Goal: Task Accomplishment & Management: Complete application form

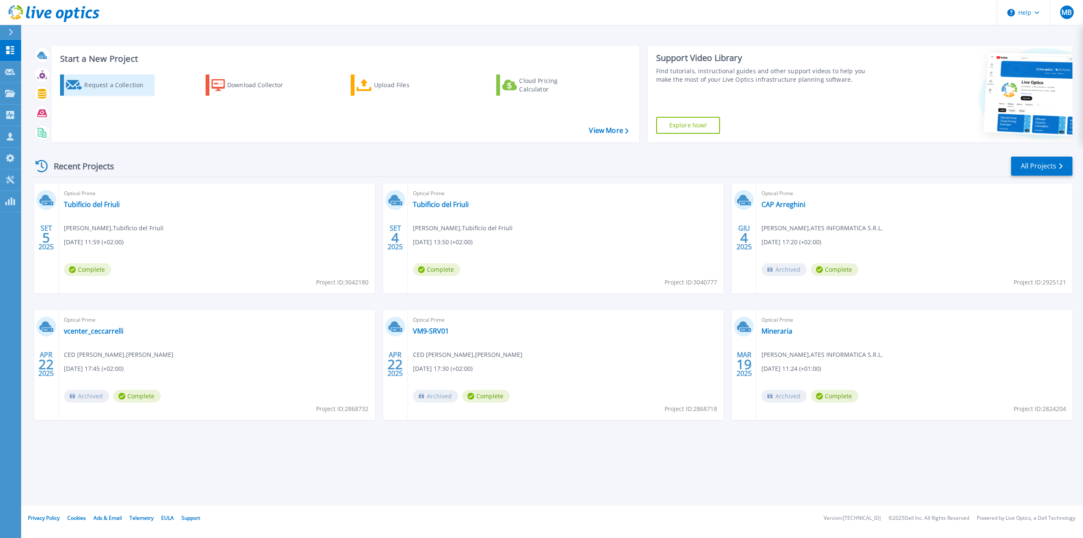
click at [123, 86] on div "Request a Collection" at bounding box center [118, 85] width 68 height 17
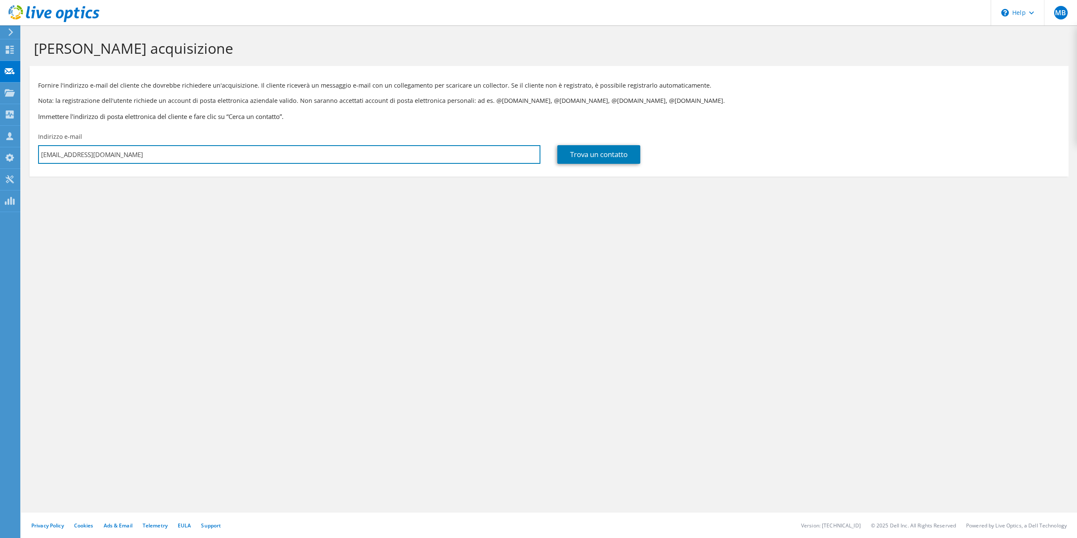
drag, startPoint x: 134, startPoint y: 154, endPoint x: 31, endPoint y: 154, distance: 102.8
click at [31, 154] on div "Indirizzo e-mail [EMAIL_ADDRESS][DOMAIN_NAME]" at bounding box center [289, 148] width 519 height 40
paste input "[PERSON_NAME]"
type input "[PERSON_NAME][EMAIL_ADDRESS][DOMAIN_NAME]"
click at [609, 157] on link "Trova un contatto" at bounding box center [598, 154] width 83 height 19
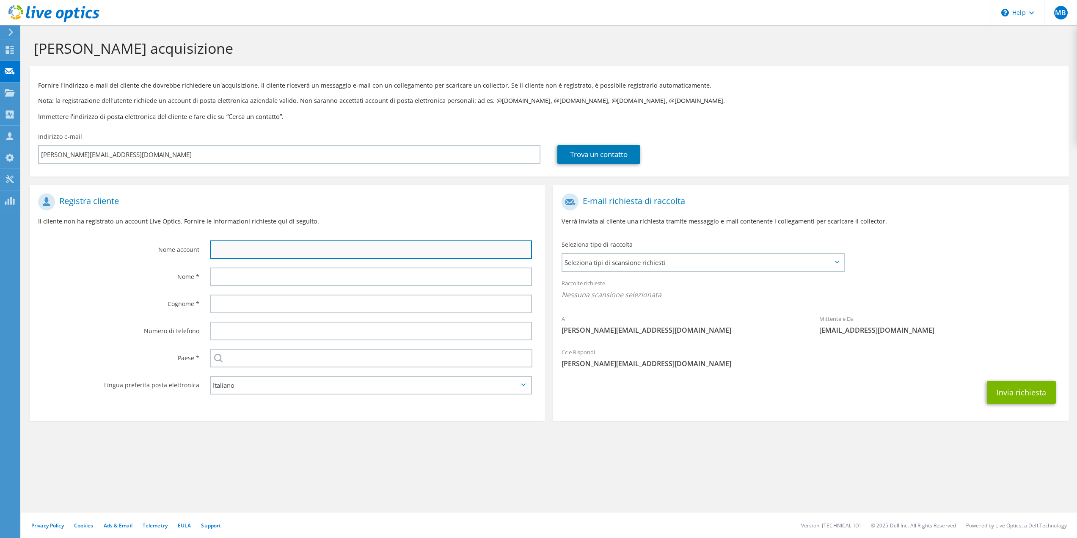
click at [294, 248] on input "text" at bounding box center [371, 249] width 322 height 19
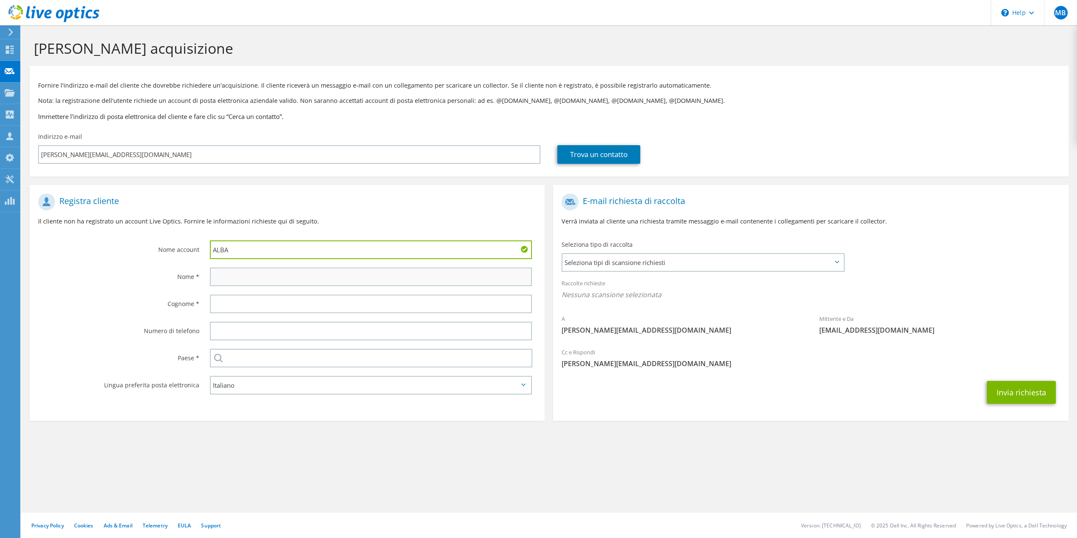
type input "ALBA"
click at [336, 280] on input "text" at bounding box center [371, 276] width 322 height 19
type input "[PERSON_NAME]"
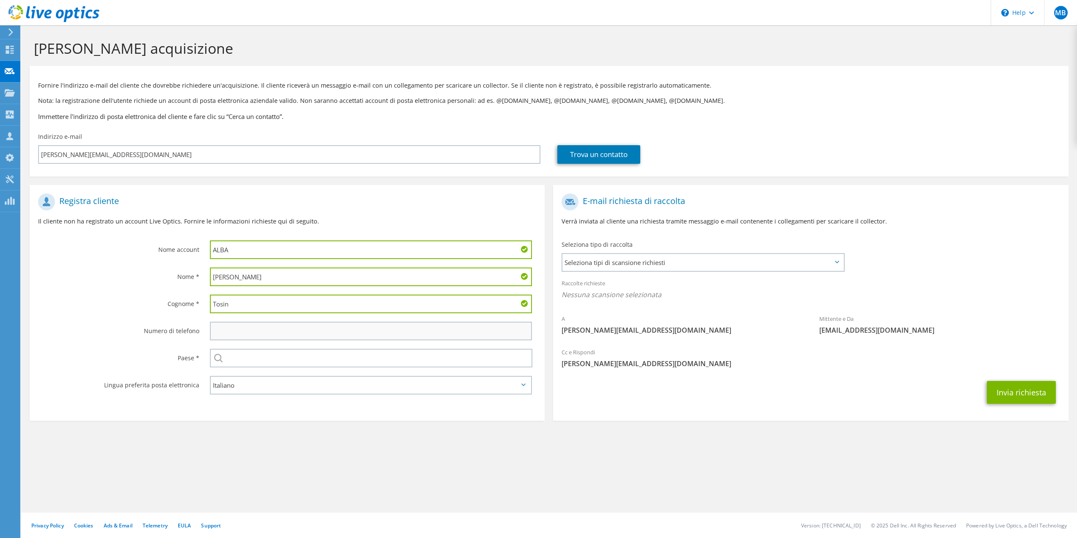
type input "Tosin"
click at [353, 333] on input "text" at bounding box center [371, 330] width 322 height 19
click at [340, 357] on input "text" at bounding box center [371, 358] width 323 height 19
type input "[GEOGRAPHIC_DATA]"
click at [345, 409] on section "Registra cliente Il cliente non ha registrato un account Live Optics. Fornire l…" at bounding box center [287, 303] width 515 height 236
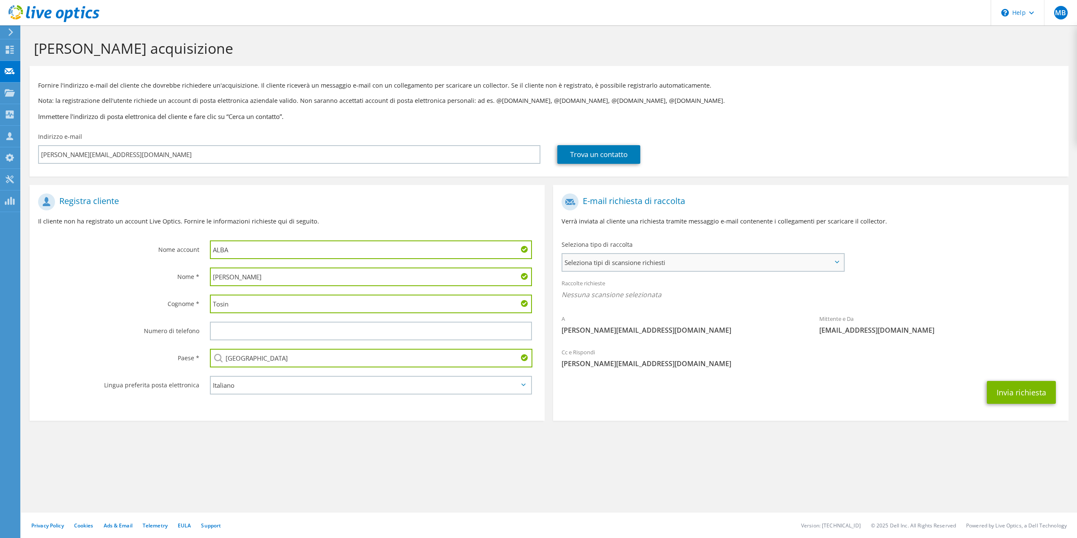
click at [676, 261] on span "Seleziona tipi di scansione richiesti" at bounding box center [702, 262] width 280 height 17
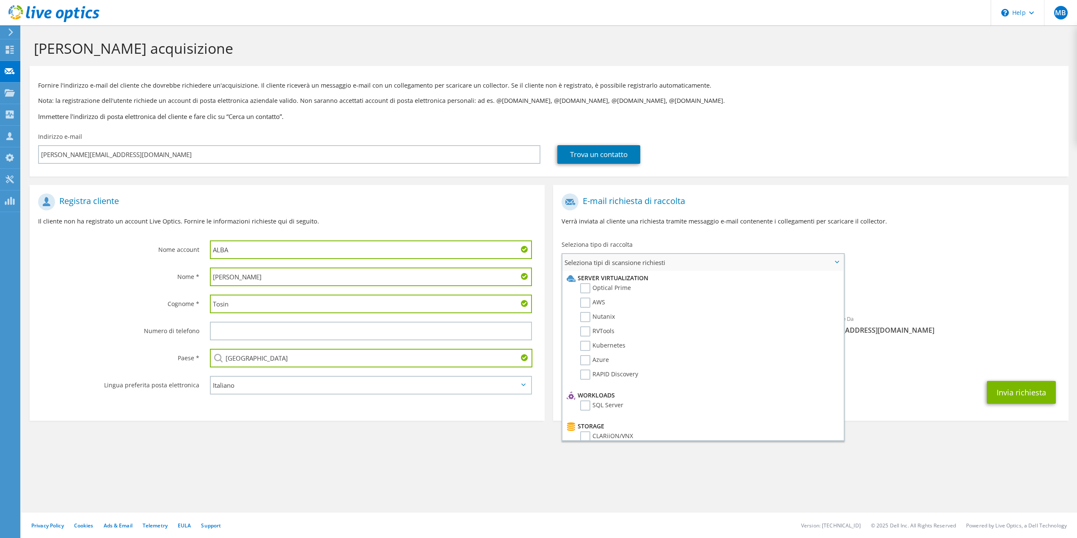
click at [676, 261] on span "Seleziona tipi di scansione richiesti" at bounding box center [702, 262] width 280 height 17
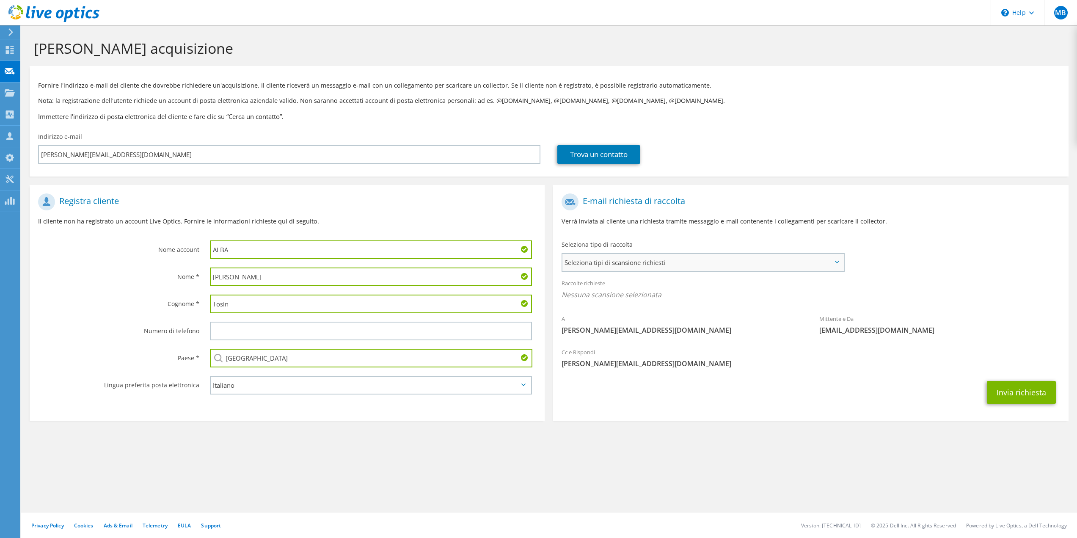
click at [676, 261] on span "Seleziona tipi di scansione richiesti" at bounding box center [702, 262] width 280 height 17
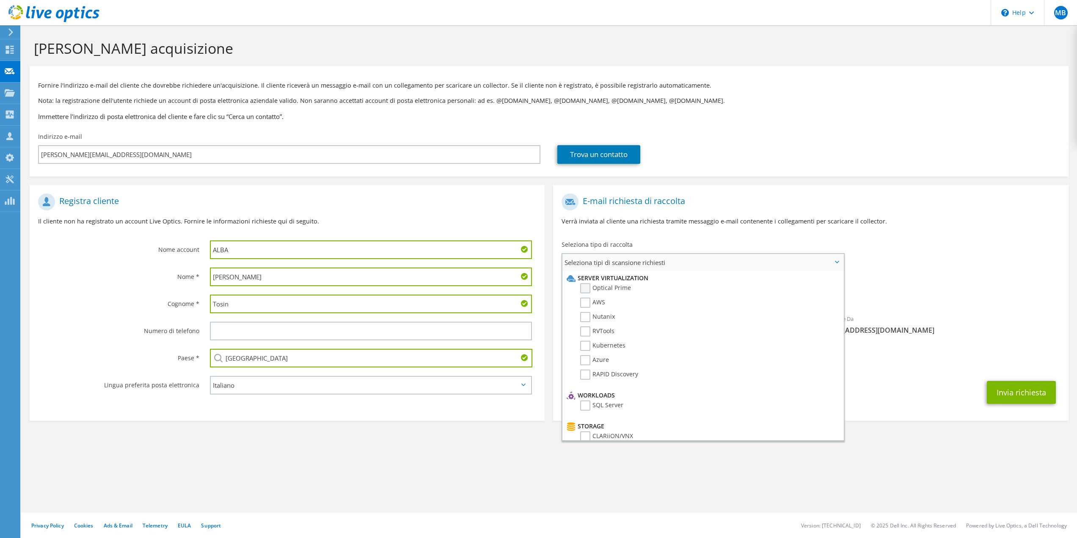
click at [585, 288] on label "Optical Prime" at bounding box center [605, 288] width 51 height 10
click at [0, 0] on input "Optical Prime" at bounding box center [0, 0] width 0 height 0
click at [874, 209] on h1 "E-mail richiesta di raccolta" at bounding box center [808, 201] width 494 height 17
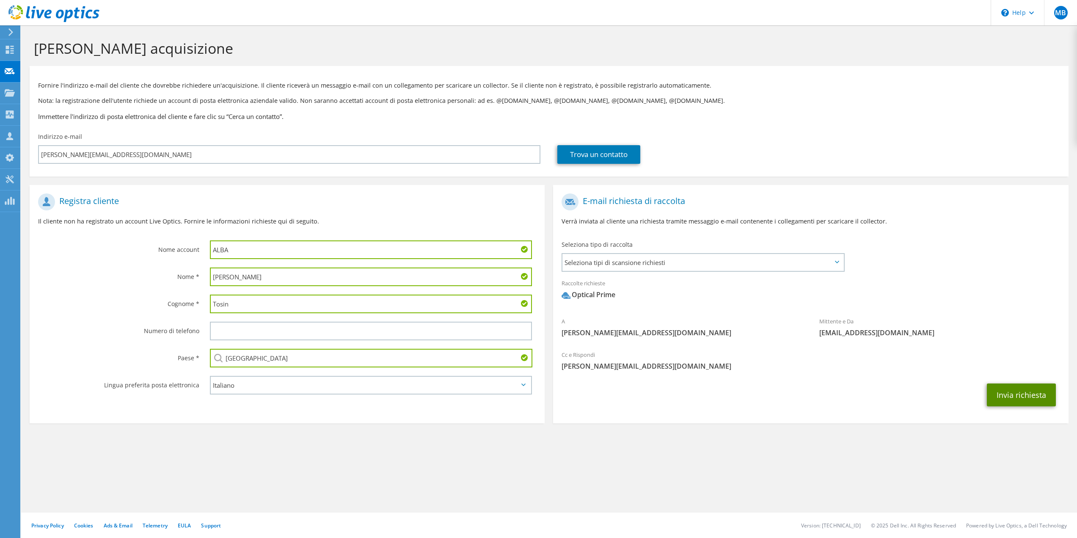
click at [1018, 396] on button "Invia richiesta" at bounding box center [1020, 394] width 69 height 23
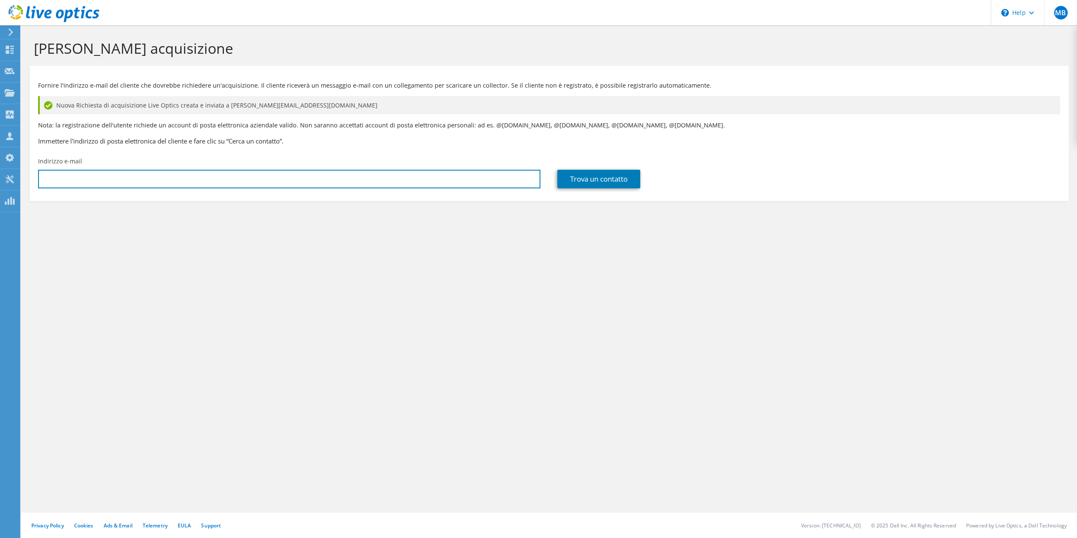
type input "[EMAIL_ADDRESS][DOMAIN_NAME]"
click at [8, 52] on use at bounding box center [10, 50] width 8 height 8
